Goal: Task Accomplishment & Management: Complete application form

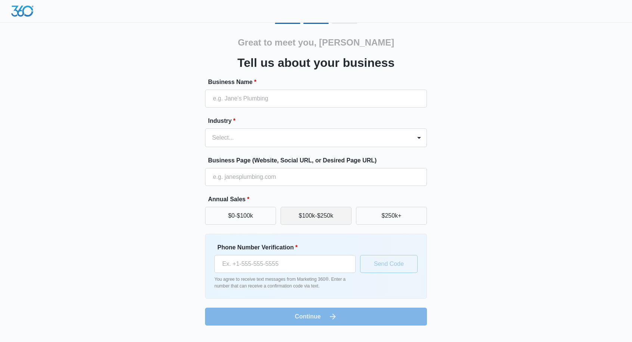
click at [291, 218] on button "$100k-$250k" at bounding box center [315, 216] width 71 height 18
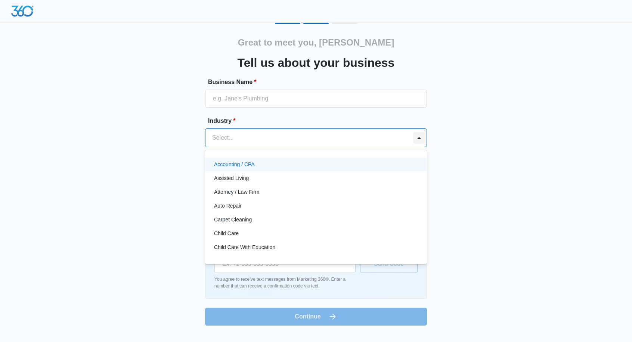
click at [413, 134] on div at bounding box center [419, 138] width 12 height 12
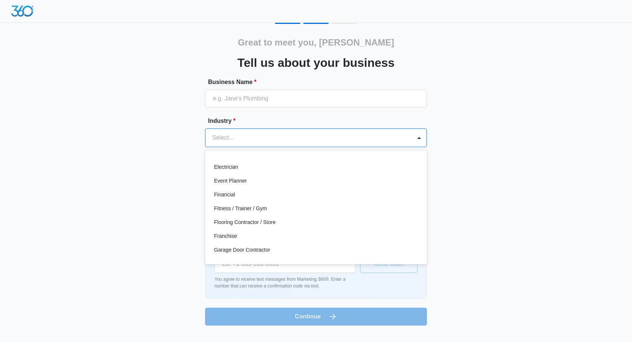
scroll to position [192, 0]
click at [298, 193] on div "Financial" at bounding box center [315, 194] width 202 height 8
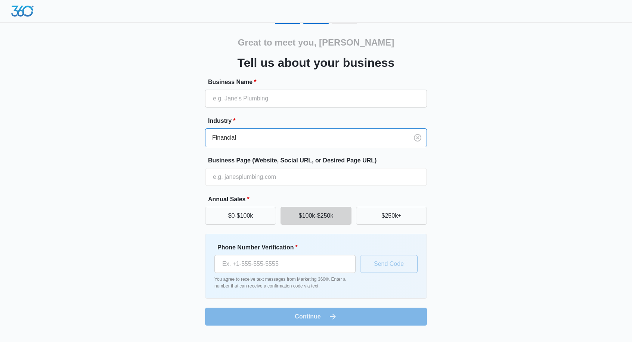
scroll to position [0, 0]
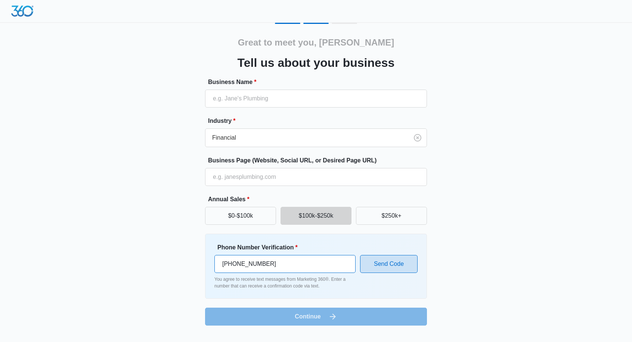
type input "[PHONE_NUMBER]"
click at [379, 261] on button "Send Code" at bounding box center [389, 264] width 58 height 18
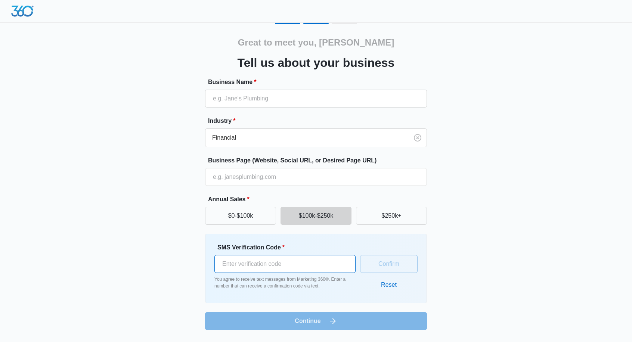
click at [295, 260] on input "SMS Verification Code *" at bounding box center [284, 264] width 141 height 18
paste input "328651"
type input "328651"
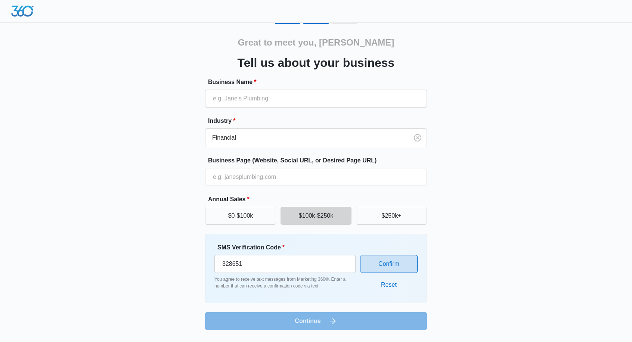
click at [371, 264] on button "Confirm" at bounding box center [389, 264] width 58 height 18
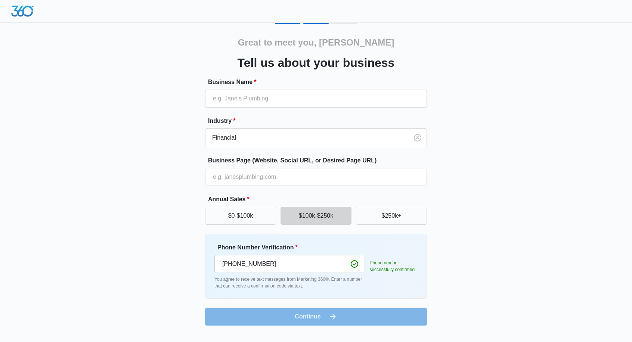
click at [333, 317] on form "Business Name * Industry * Financial Business Page (Website, Social URL, or Des…" at bounding box center [316, 202] width 222 height 248
click at [332, 319] on form "Business Name * Industry * Financial Business Page (Website, Social URL, or Des…" at bounding box center [316, 202] width 222 height 248
click at [315, 176] on input "Business Page (Website, Social URL, or Desired Page URL)" at bounding box center [316, 177] width 222 height 18
click at [455, 247] on div "Great to meet you, [PERSON_NAME] us about your business Business Name * Industr…" at bounding box center [316, 174] width 448 height 303
click at [390, 316] on form "Business Name * Industry * Financial Business Page (Website, Social URL, or Des…" at bounding box center [316, 202] width 222 height 248
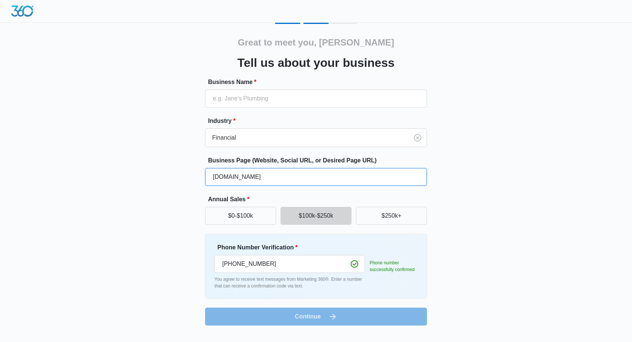
click at [214, 177] on input "[DOMAIN_NAME]" at bounding box center [316, 177] width 222 height 18
type input "[DOMAIN_NAME]"
click at [162, 237] on div "Great to meet you, [PERSON_NAME] us about your business Business Name * Industr…" at bounding box center [316, 174] width 448 height 303
click at [281, 313] on form "Business Name * Industry * Financial Business Page (Website, Social URL, or Des…" at bounding box center [316, 202] width 222 height 248
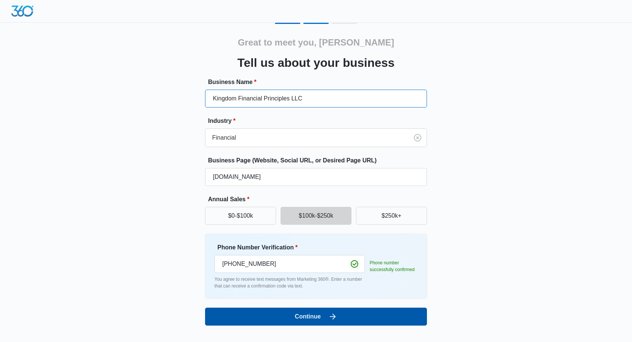
type input "Kingdom Financial Principles LLC"
click at [288, 321] on button "Continue" at bounding box center [316, 317] width 222 height 18
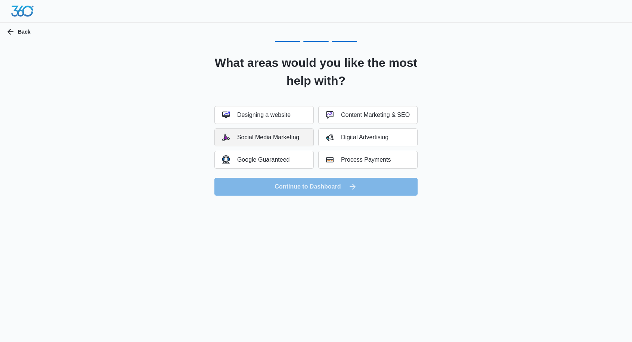
click at [289, 137] on div "Social Media Marketing" at bounding box center [260, 137] width 77 height 7
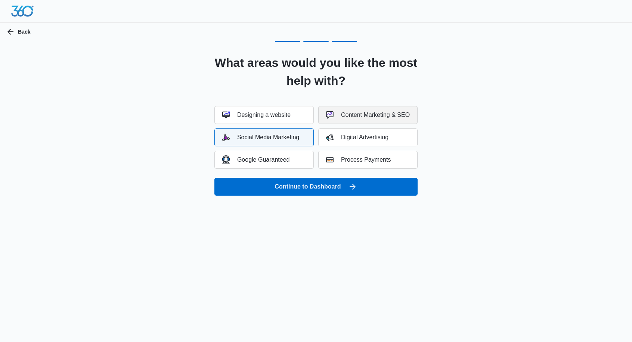
click at [347, 115] on div "Content Marketing & SEO" at bounding box center [368, 114] width 84 height 7
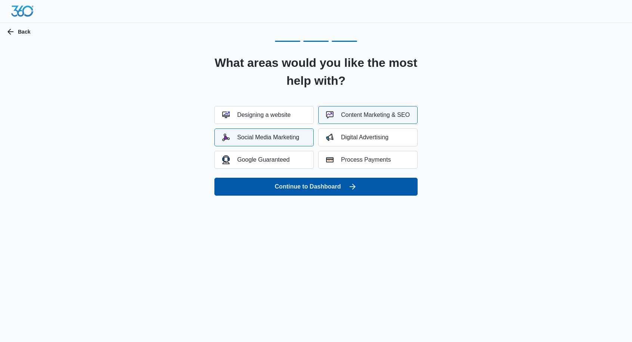
click at [332, 186] on button "Continue to Dashboard" at bounding box center [315, 187] width 203 height 18
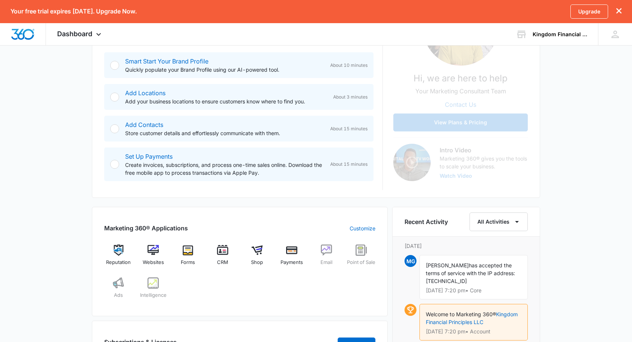
scroll to position [167, 0]
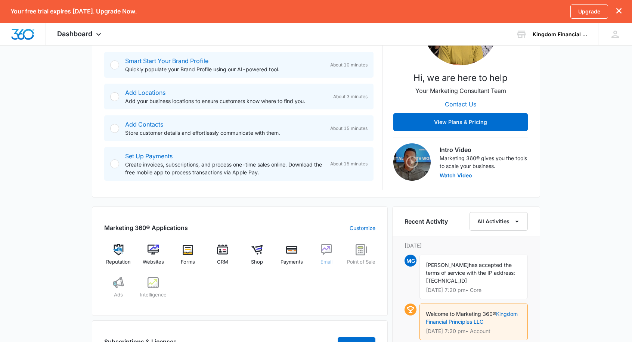
click at [324, 249] on img at bounding box center [326, 249] width 11 height 11
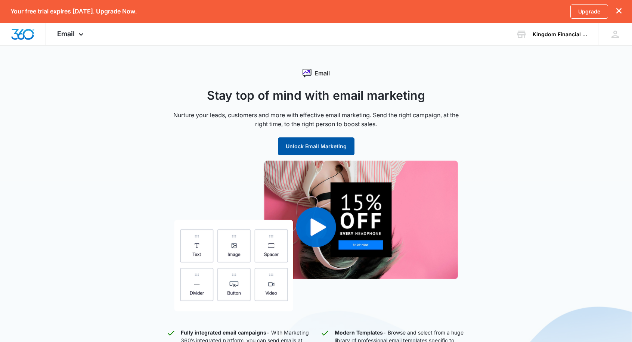
click at [333, 148] on button "Unlock Email Marketing" at bounding box center [316, 146] width 77 height 18
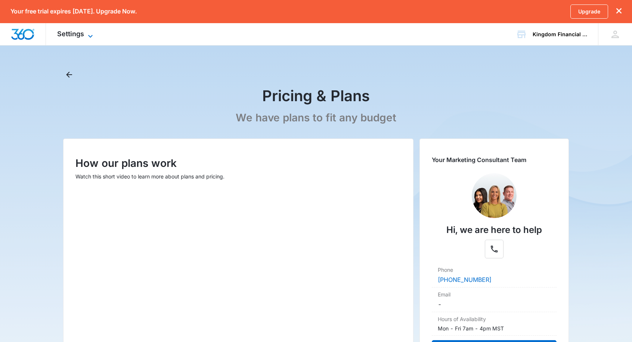
click at [91, 35] on icon at bounding box center [90, 36] width 9 height 9
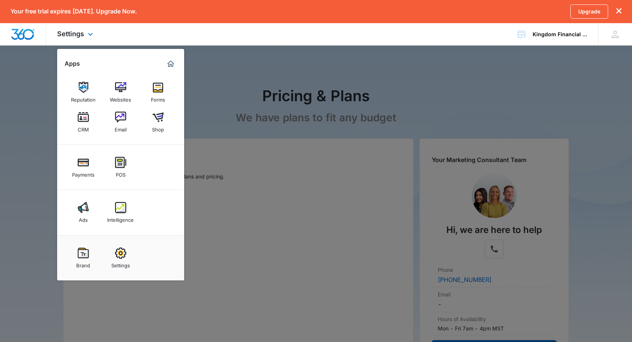
click at [170, 64] on img "Marketing 360® Dashboard" at bounding box center [170, 63] width 9 height 9
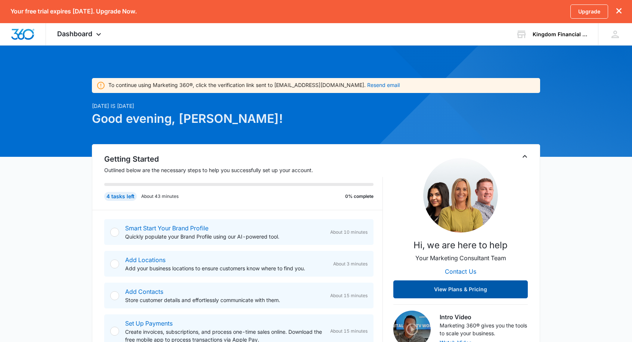
click at [426, 285] on button "View Plans & Pricing" at bounding box center [460, 289] width 134 height 18
